Goal: Navigation & Orientation: Find specific page/section

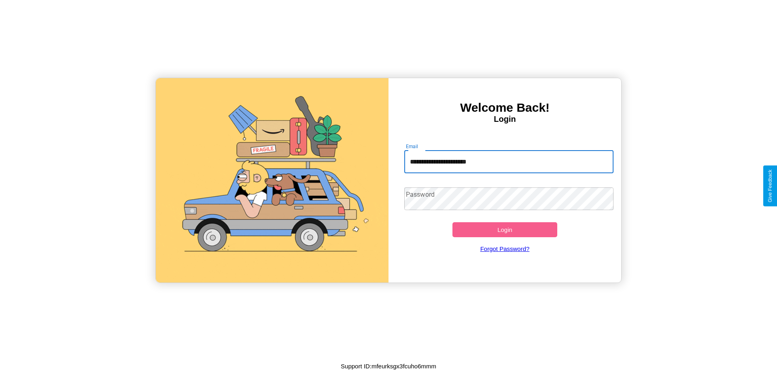
type input "**********"
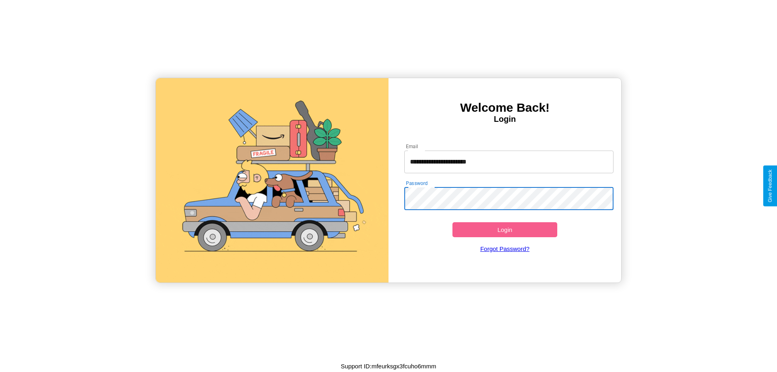
click at [504, 229] on button "Login" at bounding box center [504, 229] width 105 height 15
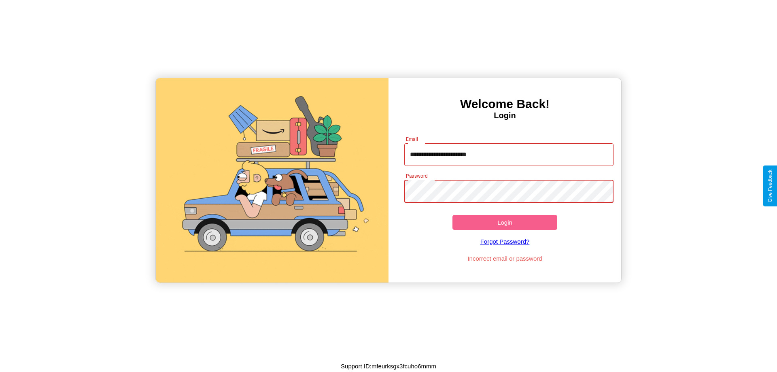
click at [504, 222] on button "Login" at bounding box center [504, 222] width 105 height 15
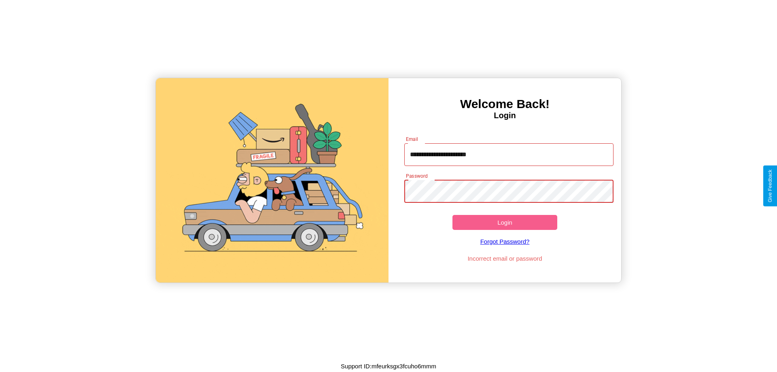
click at [504, 222] on button "Login" at bounding box center [504, 222] width 105 height 15
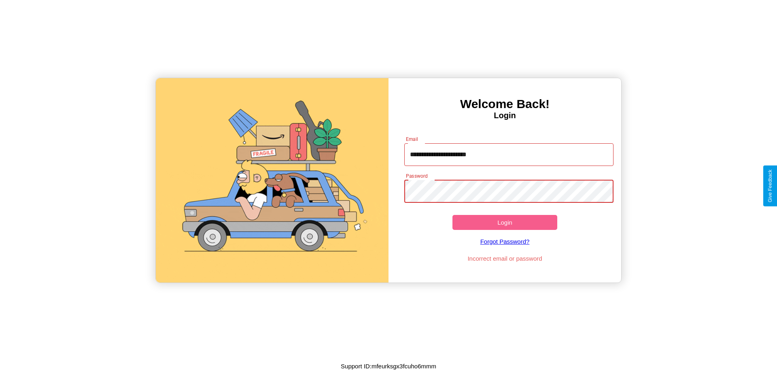
click at [504, 222] on button "Login" at bounding box center [504, 222] width 105 height 15
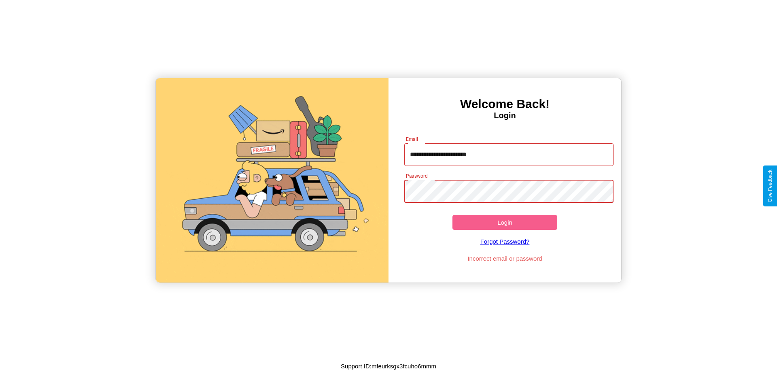
click at [504, 222] on button "Login" at bounding box center [504, 222] width 105 height 15
